Goal: Complete application form

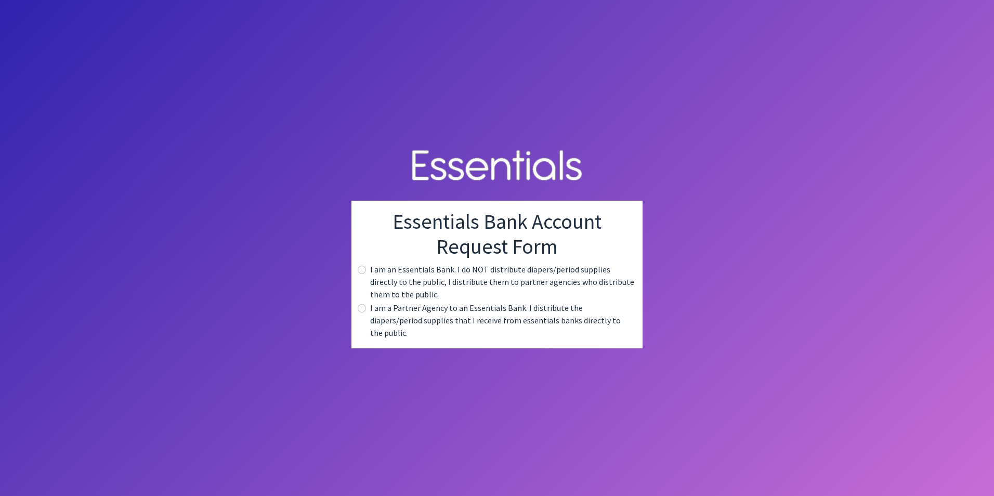
click at [398, 317] on label "I am a Partner Agency to an Essentials Bank. I distribute the diapers/period su…" at bounding box center [502, 320] width 264 height 37
click at [360, 313] on input "radio" at bounding box center [362, 308] width 8 height 8
radio input "true"
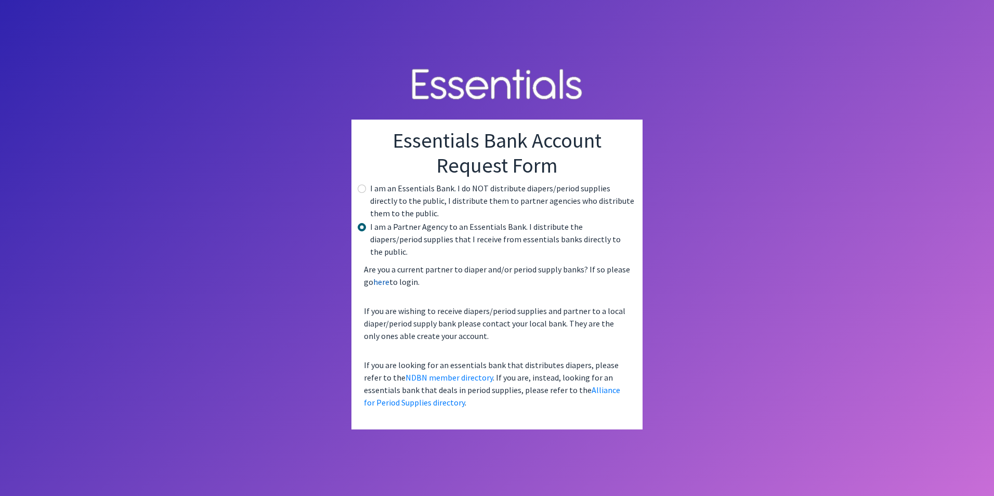
click at [381, 277] on link "here" at bounding box center [381, 282] width 16 height 10
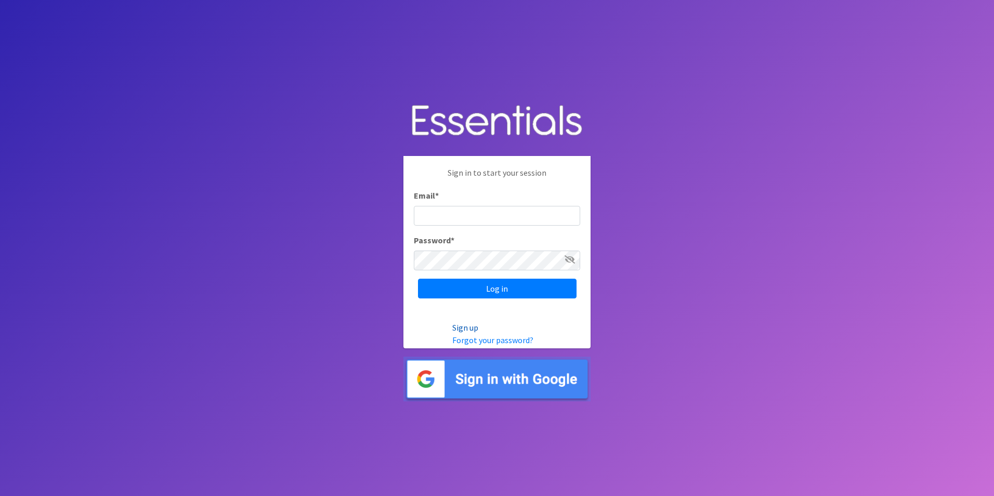
click at [472, 327] on link "Sign up" at bounding box center [466, 327] width 26 height 10
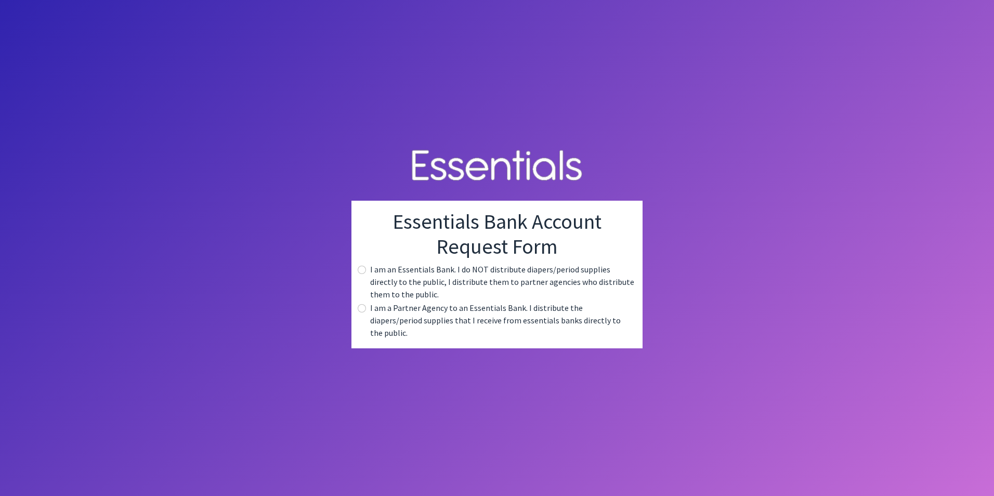
click at [472, 322] on label "I am a Partner Agency to an Essentials Bank. I distribute the diapers/period su…" at bounding box center [502, 320] width 264 height 37
click at [360, 312] on input "radio" at bounding box center [362, 308] width 8 height 8
radio input "true"
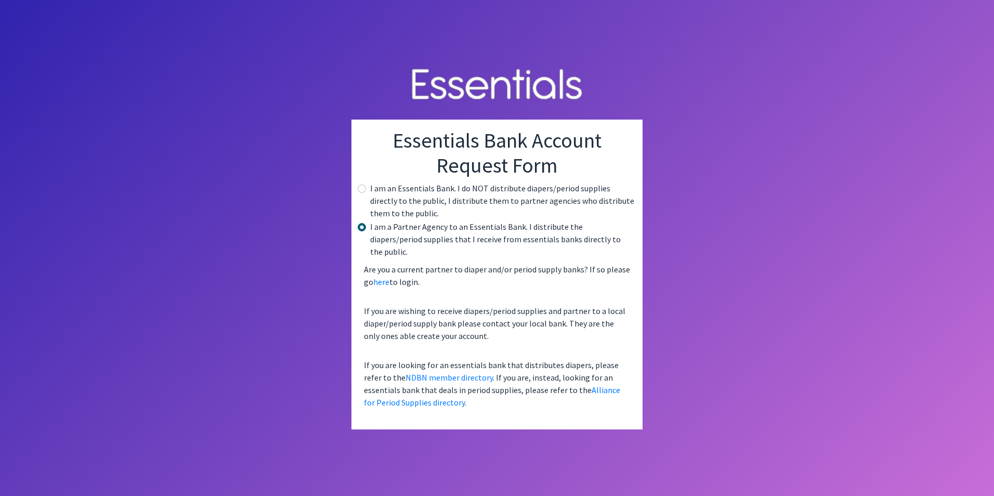
click at [648, 370] on body "Essentials Bank Account Request Form I am an Essentials Bank. I do NOT distribu…" at bounding box center [497, 248] width 994 height 496
click at [586, 385] on link "Alliance for Period Supplies directory" at bounding box center [492, 396] width 256 height 23
